Goal: Transaction & Acquisition: Purchase product/service

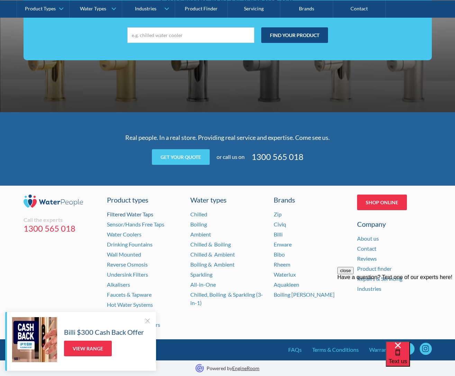
scroll to position [1324, 0]
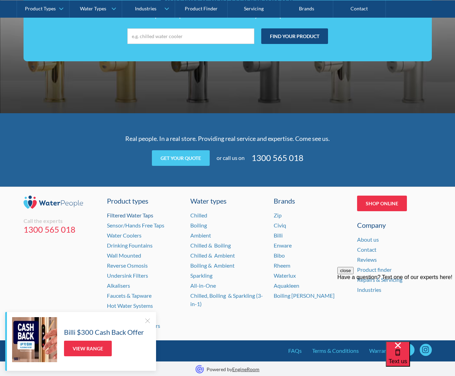
click at [134, 212] on link "Filtered Water Taps" at bounding box center [130, 215] width 46 height 7
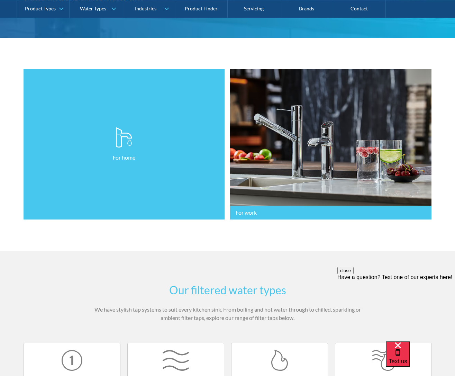
scroll to position [136, 0]
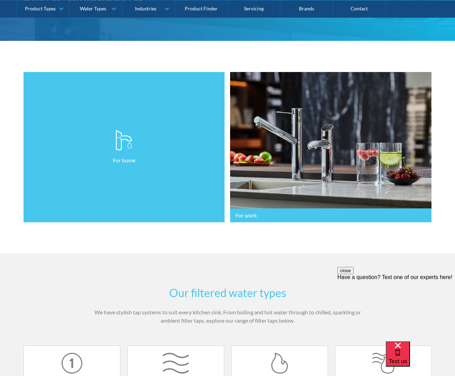
click at [92, 168] on link "For home" at bounding box center [124, 147] width 201 height 150
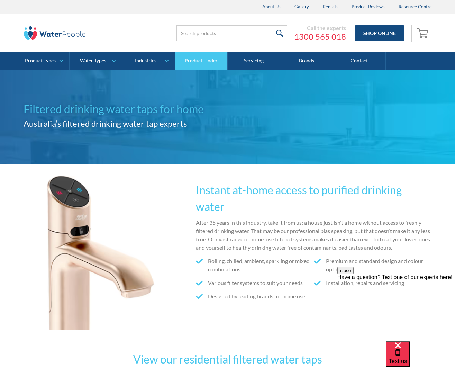
click at [208, 61] on link "Product Finder" at bounding box center [201, 60] width 53 height 17
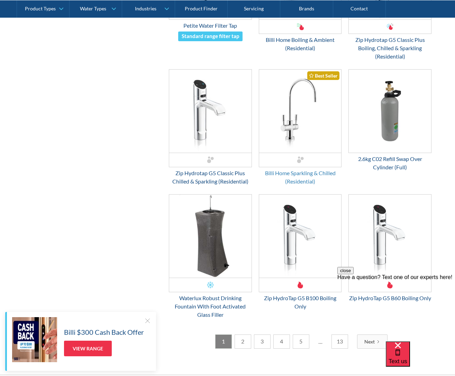
scroll to position [895, 0]
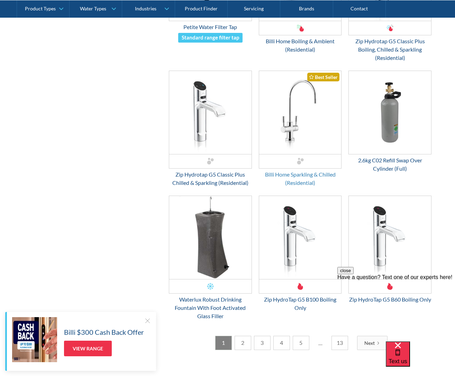
click at [311, 180] on div "Billi Home Sparkling & Chilled (Residential)" at bounding box center [300, 178] width 83 height 17
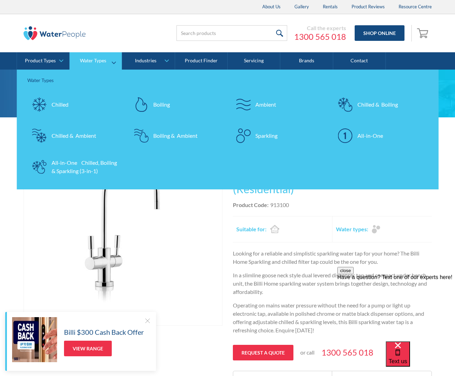
scroll to position [0, 0]
click at [257, 102] on div "Ambient" at bounding box center [265, 104] width 21 height 8
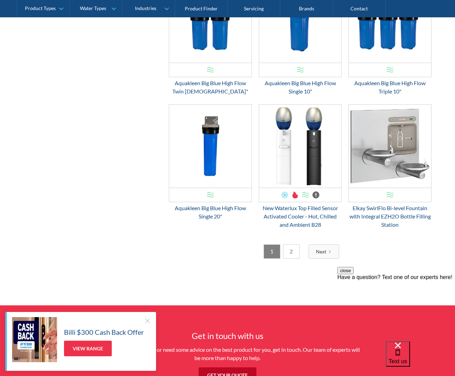
scroll to position [997, 0]
click at [291, 258] on link "2" at bounding box center [291, 251] width 17 height 14
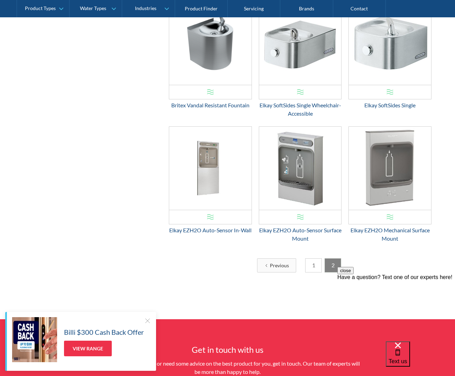
scroll to position [320, 0]
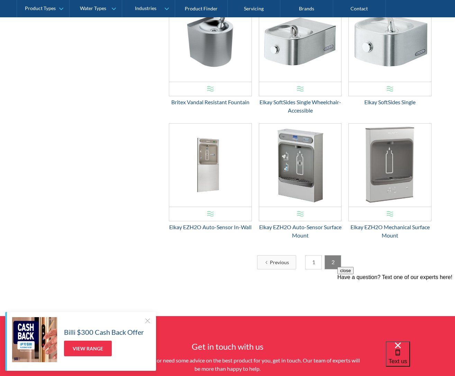
click at [313, 261] on link "1" at bounding box center [313, 262] width 17 height 14
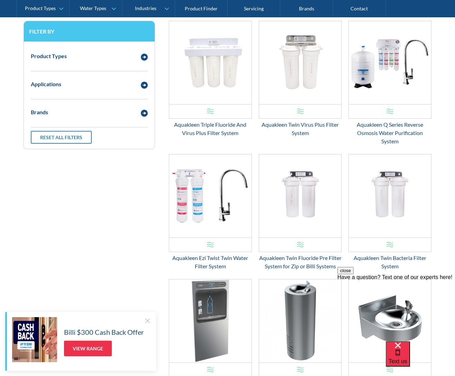
scroll to position [160, 0]
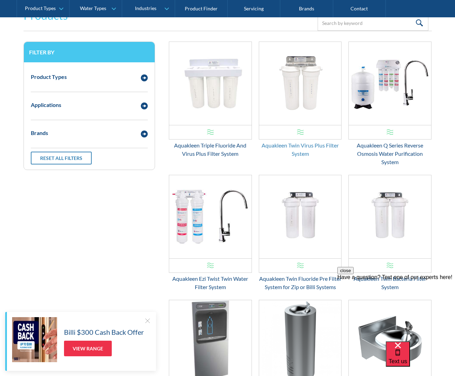
click at [297, 145] on div "Aquakleen Twin Virus Plus Filter System" at bounding box center [300, 149] width 83 height 17
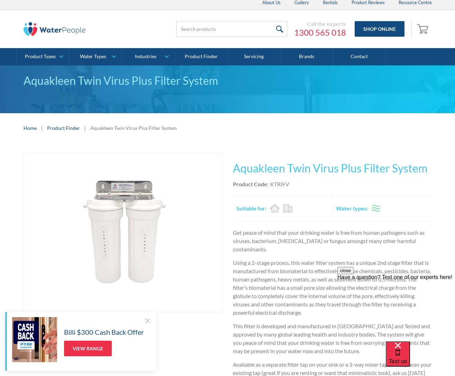
scroll to position [3, 0]
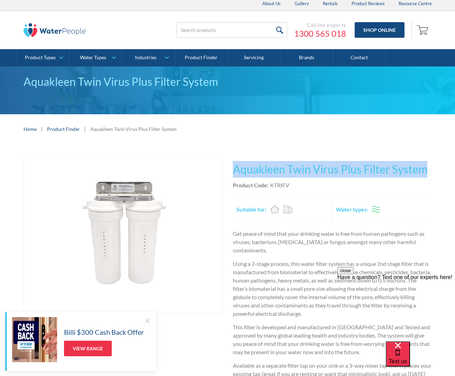
drag, startPoint x: 234, startPoint y: 170, endPoint x: 425, endPoint y: 174, distance: 190.9
click at [425, 174] on h1 "Aquakleen Twin Virus Plus Filter System" at bounding box center [332, 169] width 199 height 17
copy h1 "Aquakleen Twin Virus Plus Filter System"
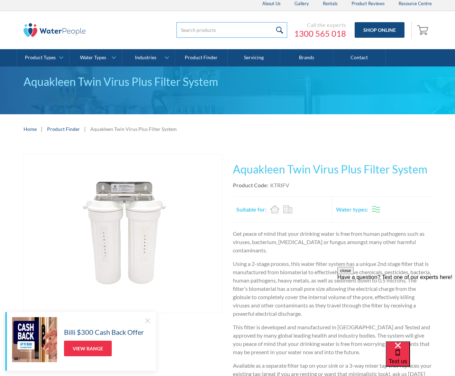
click at [194, 31] on input "search" at bounding box center [231, 30] width 111 height 16
type input "faucet"
click at [280, 30] on input "submit" at bounding box center [279, 30] width 15 height 16
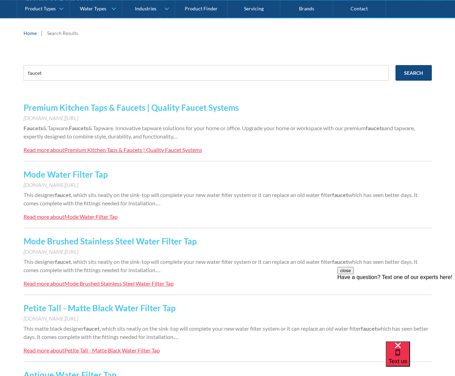
scroll to position [87, 0]
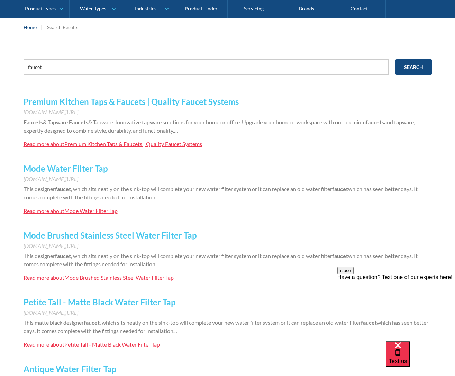
scroll to position [96, 0]
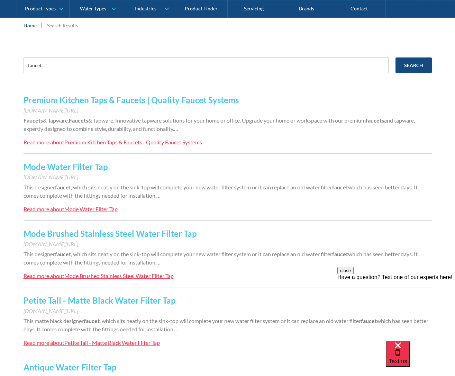
click at [167, 101] on link "Premium Kitchen Taps & Faucets | Quality Faucet Systems" at bounding box center [131, 100] width 215 height 10
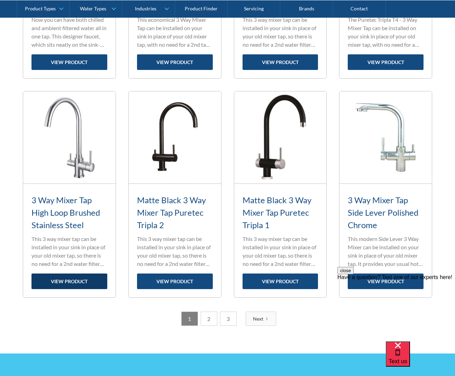
scroll to position [883, 0]
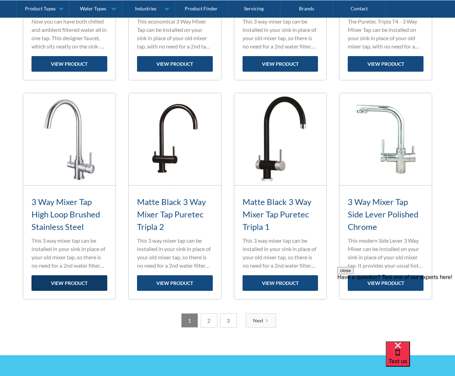
click at [68, 279] on link "view product" at bounding box center [69, 283] width 76 height 16
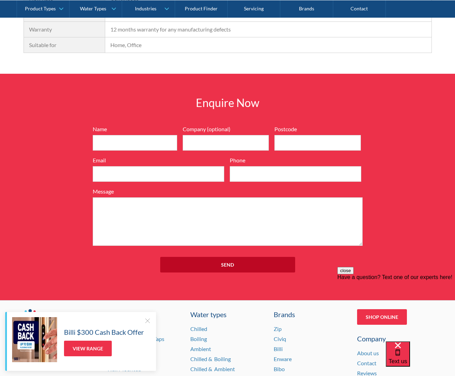
scroll to position [626, 0]
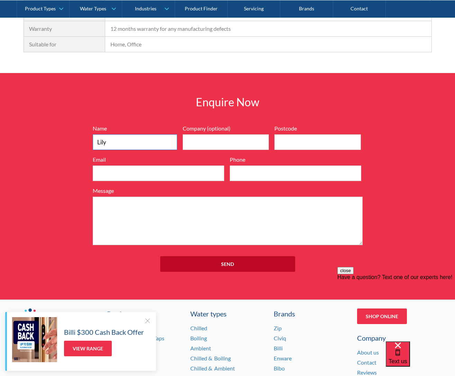
type input "Lily"
type input "3201"
type input "lily"
type input "lily@lilyholland.com"
click at [109, 203] on textarea "Message" at bounding box center [228, 220] width 270 height 48
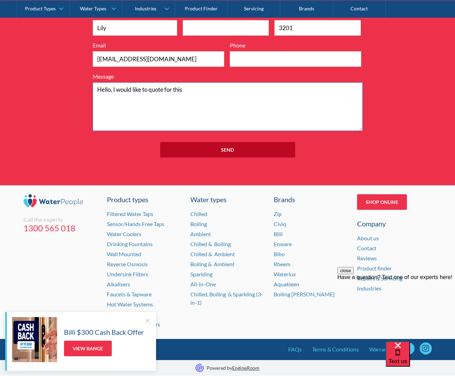
scroll to position [740, 0]
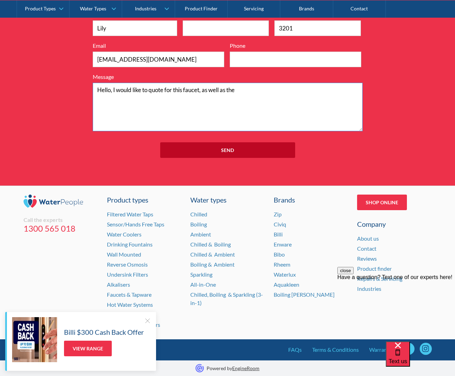
paste textarea "Aquakleen Twin Virus Plus Filter System"
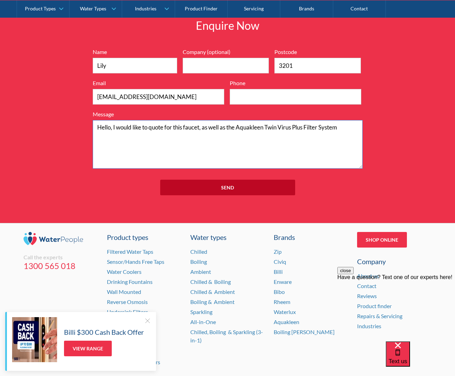
scroll to position [702, 0]
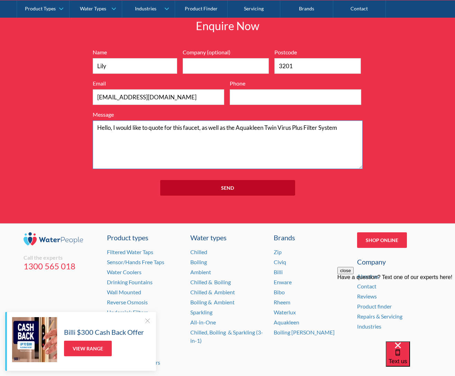
type textarea "Hello, I would like to quote for this faucet, as well as the Aquakleen Twin Vir…"
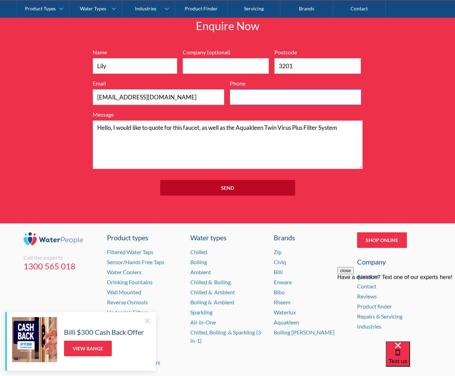
scroll to position [702, 0]
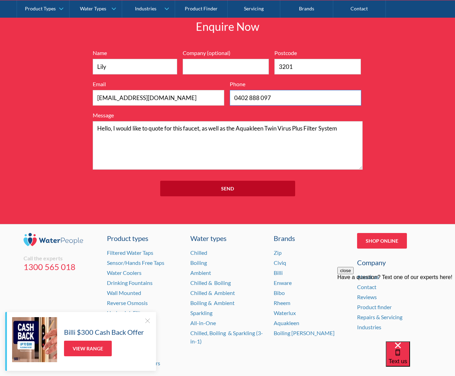
type input "0402 888 097"
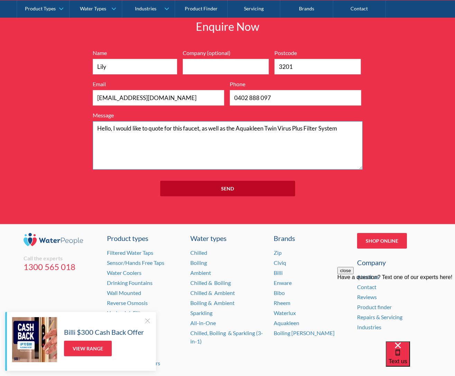
click at [265, 168] on textarea "Hello, I would like to quote for this faucet, as well as the Aquakleen Twin Vir…" at bounding box center [228, 145] width 270 height 48
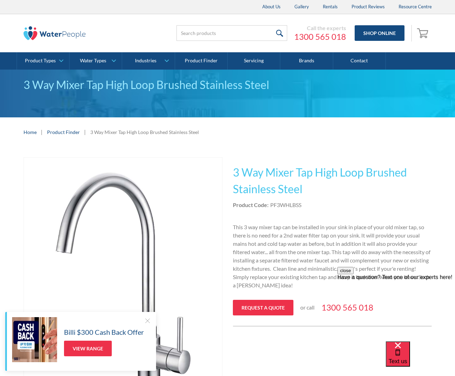
scroll to position [0, 0]
drag, startPoint x: 270, startPoint y: 205, endPoint x: 303, endPoint y: 204, distance: 32.2
click at [303, 204] on div "Product Code: PF3WHLBSS" at bounding box center [332, 205] width 199 height 8
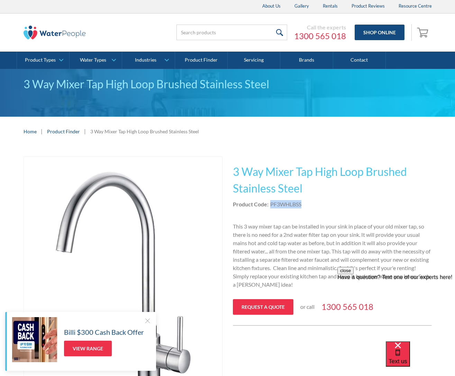
copy div "PF3WHLBSS"
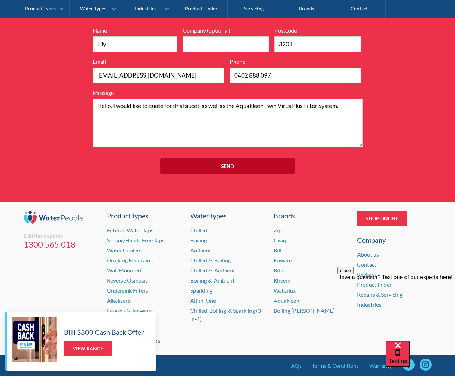
scroll to position [724, 0]
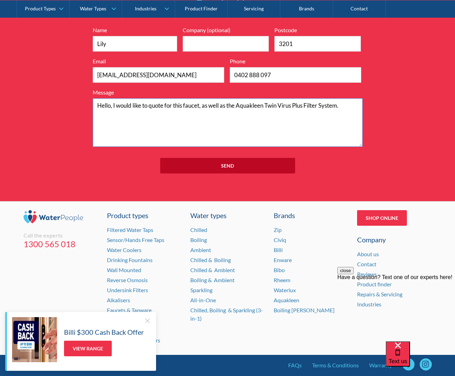
click at [201, 105] on textarea "Hello, I would like to quote for this faucet, as well as the Aquakleen Twin Vir…" at bounding box center [228, 122] width 270 height 48
paste textarea "PF3WHLBSS"
click at [272, 105] on textarea "Hello, I would like to quote for this faucet (PF3WHLBSS), as well as the Aquakl…" at bounding box center [228, 122] width 270 height 48
click at [115, 114] on textarea "Hello, I would like to quote for this faucet (PF3WHLBSS), as well as a Aquaklee…" at bounding box center [228, 122] width 270 height 48
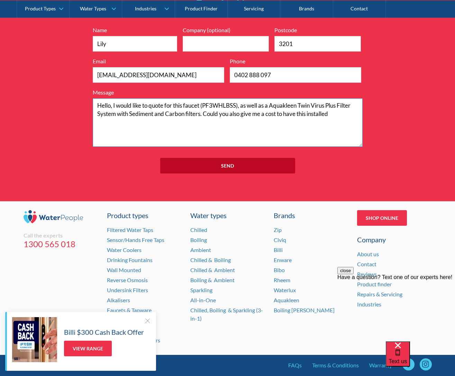
click at [273, 114] on textarea "Hello, I would like to quote for this faucet (PF3WHLBSS), as well as a Aquaklee…" at bounding box center [228, 122] width 270 height 48
click at [146, 105] on textarea "Hello, I would like to quote for this faucet (PF3WHLBSS), as well as a Aquaklee…" at bounding box center [228, 122] width 270 height 48
click at [130, 123] on textarea "Hello, I would like a quote for this faucet (PF3WHLBSS), as well as a Aquakleen…" at bounding box center [228, 122] width 270 height 48
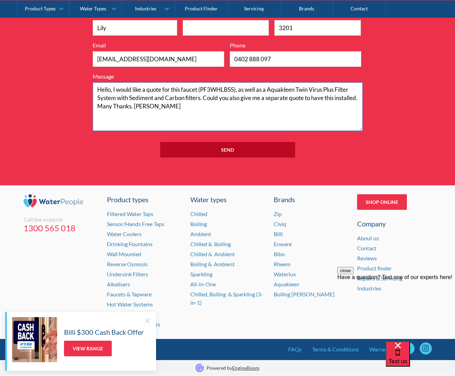
scroll to position [740, 0]
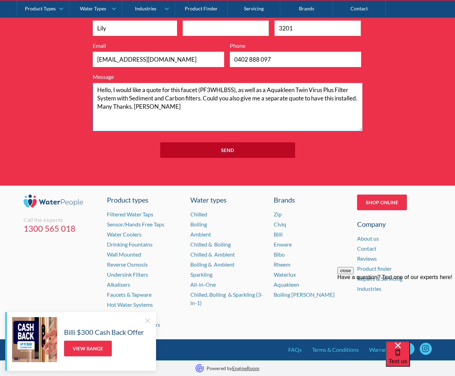
click at [119, 106] on textarea "Hello, I would like a quote for this faucet (PF3WHLBSS), as well as a Aquakleen…" at bounding box center [228, 107] width 270 height 48
click at [118, 98] on textarea "Hello, I would like a quote for this faucet (PF3WHLBSS), as well as a Aquakleen…" at bounding box center [228, 107] width 270 height 48
click at [202, 99] on textarea "Hello, I would like a quote for this faucet (PF3WHLBSS), as well as a Aquakleen…" at bounding box center [228, 107] width 270 height 48
drag, startPoint x: 132, startPoint y: 98, endPoint x: 183, endPoint y: 101, distance: 50.9
click at [186, 99] on textarea "Hello, I would like a quote for this faucet (PF3WHLBSS), as well as a Aquakleen…" at bounding box center [228, 107] width 270 height 48
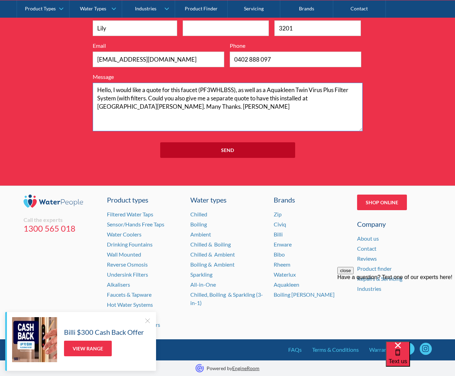
click at [146, 98] on textarea "Hello, I would like a quote for this faucet (PF3WHLBSS), as well as a Aquakleen…" at bounding box center [228, 107] width 270 height 48
click at [189, 99] on textarea "Hello, I would like a quote for this faucet (PF3WHLBSS), as well as a Aquakleen…" at bounding box center [228, 107] width 270 height 48
click at [129, 106] on textarea "Hello, I would like a quote for this faucet (PF3WHLBSS), as well as a Aquakleen…" at bounding box center [228, 107] width 270 height 48
click at [130, 107] on textarea "Hello, I would like a quote for this faucet (PF3WHLBSS), as well as a Aquakleen…" at bounding box center [228, 107] width 270 height 48
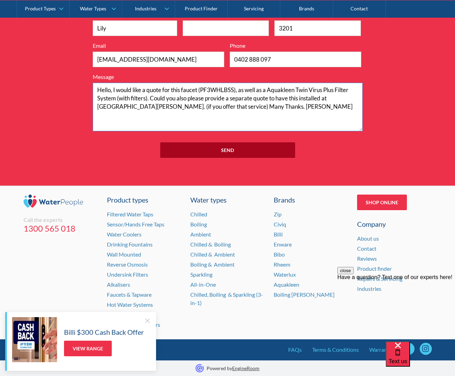
type textarea "Hello, I would like a quote for this faucet (PF3WHLBSS), as well as a Aquakleen…"
click at [233, 150] on input "Send" at bounding box center [227, 150] width 135 height 16
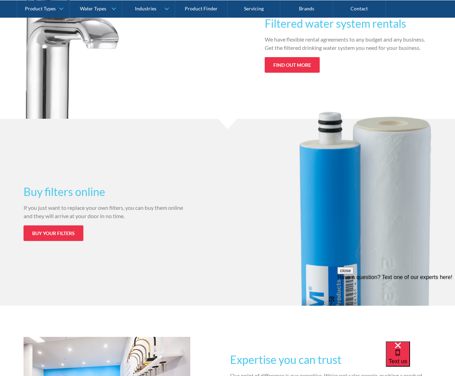
scroll to position [772, 0]
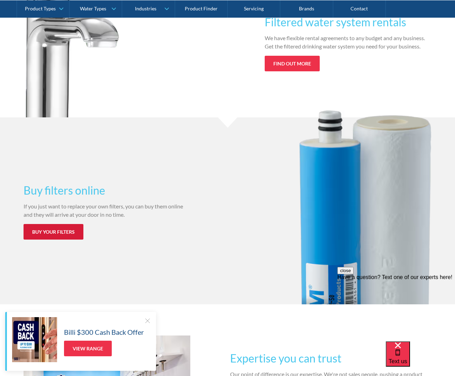
click at [64, 234] on link "Buy your filters" at bounding box center [54, 232] width 60 height 16
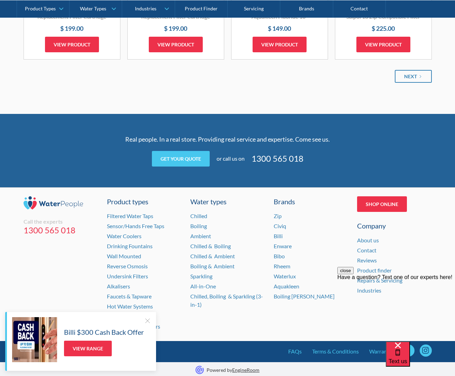
scroll to position [932, 0]
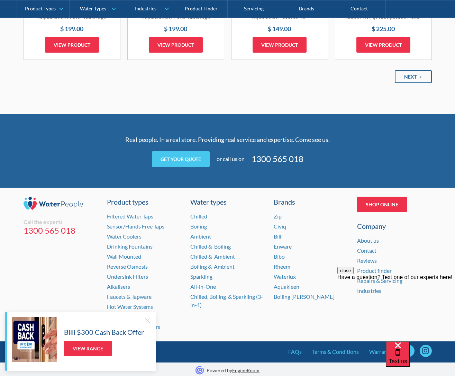
click at [419, 75] on icon "Next Page" at bounding box center [420, 77] width 4 height 4
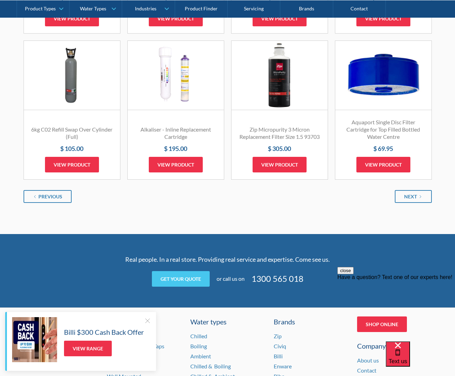
scroll to position [821, 0]
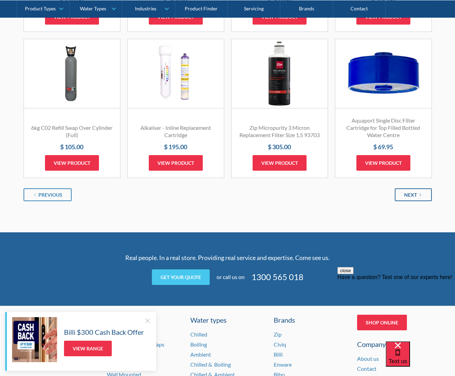
click at [410, 191] on div "Next" at bounding box center [410, 194] width 13 height 7
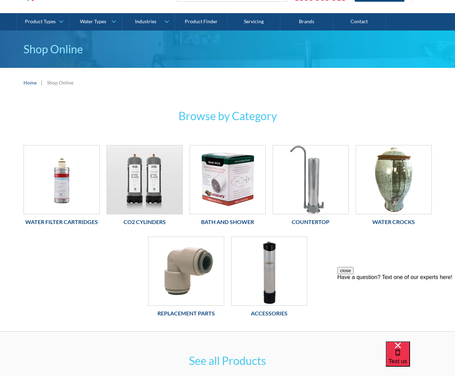
click at [73, 220] on h6 "Water Filter Cartridges" at bounding box center [62, 221] width 76 height 8
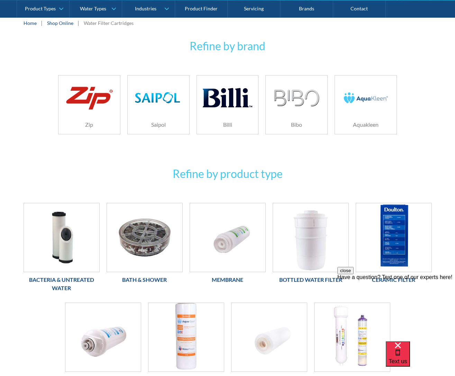
click at [375, 99] on img at bounding box center [365, 97] width 49 height 33
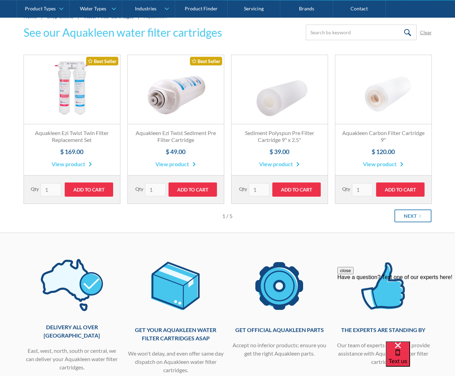
scroll to position [119, 0]
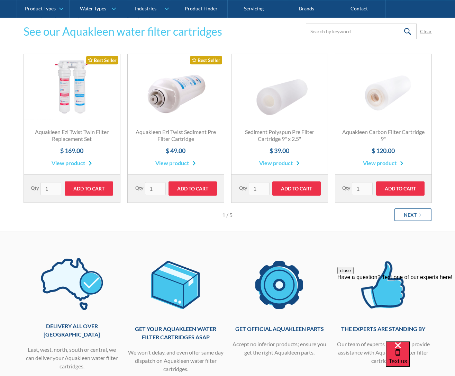
click at [418, 215] on icon "Next Page" at bounding box center [420, 215] width 4 height 4
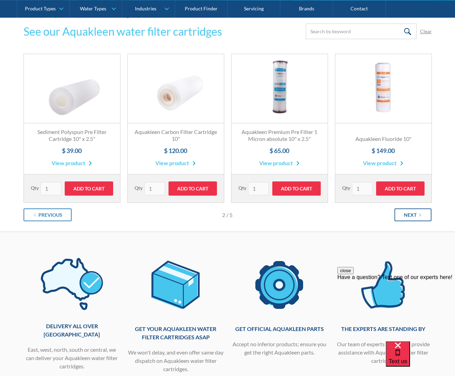
click at [419, 215] on icon "Next Page" at bounding box center [420, 215] width 4 height 4
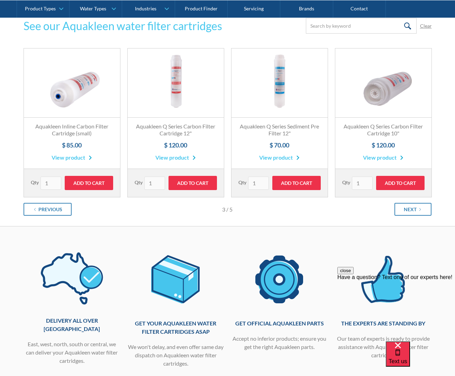
scroll to position [96, 0]
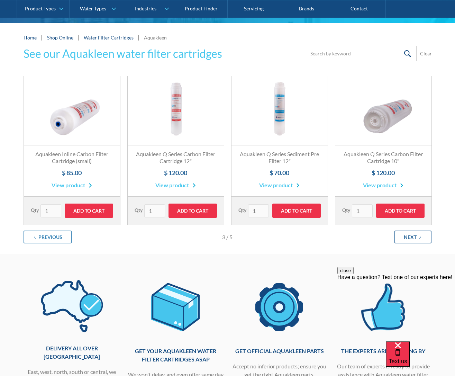
click at [405, 237] on div "Next" at bounding box center [410, 236] width 13 height 7
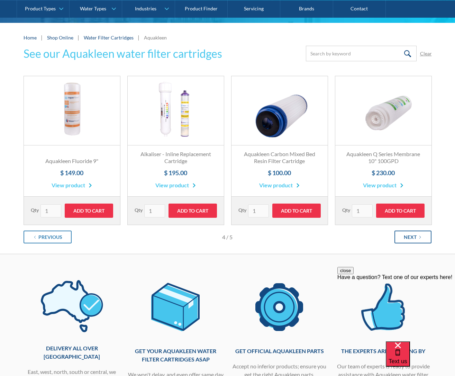
scroll to position [97, 0]
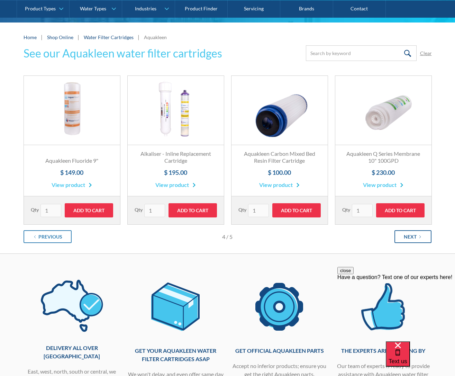
click at [414, 237] on div "Next" at bounding box center [410, 236] width 13 height 7
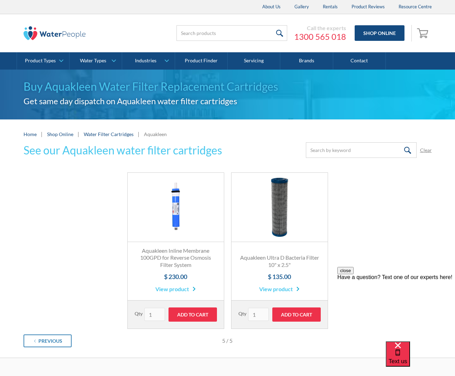
scroll to position [0, 0]
